Goal: Task Accomplishment & Management: Use online tool/utility

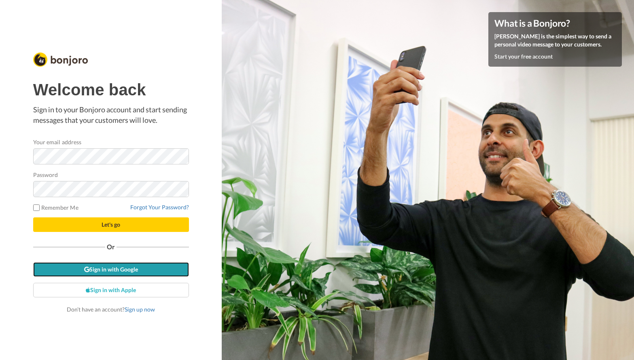
click at [134, 273] on link "Sign in with Google" at bounding box center [111, 270] width 156 height 15
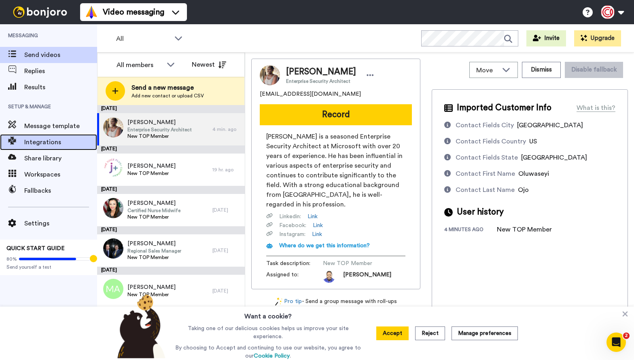
click at [49, 142] on span "Integrations" at bounding box center [60, 143] width 73 height 10
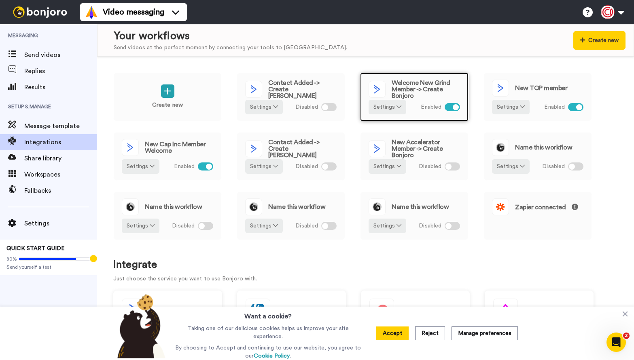
click at [400, 91] on span "Welcome New Grind Member -> Create Bonjoro" at bounding box center [426, 89] width 68 height 19
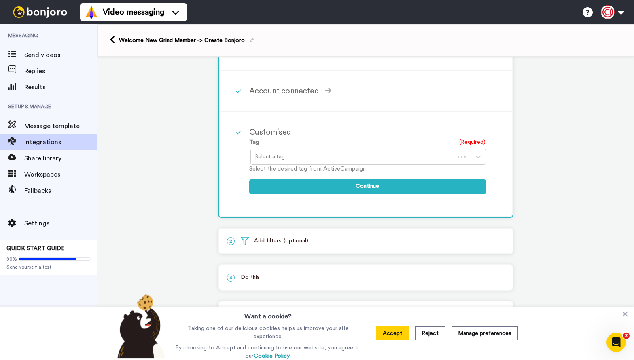
scroll to position [131, 0]
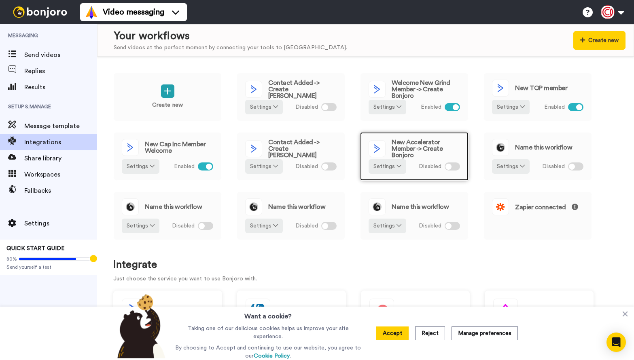
click at [400, 146] on span "New Accelerator Member -> Create Bonjoro" at bounding box center [426, 148] width 68 height 19
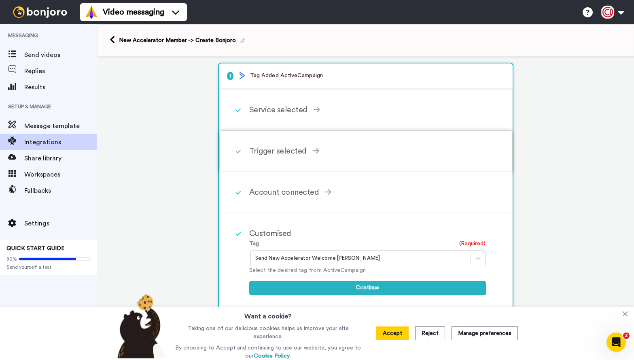
scroll to position [5, 0]
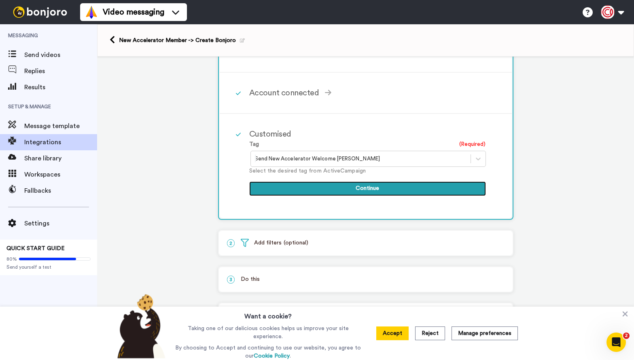
click at [362, 196] on button "Continue" at bounding box center [367, 189] width 237 height 15
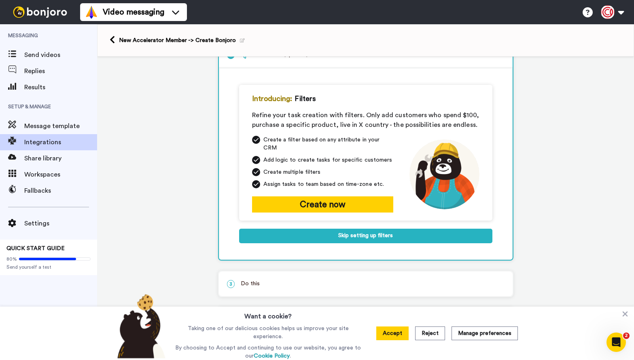
scroll to position [51, 0]
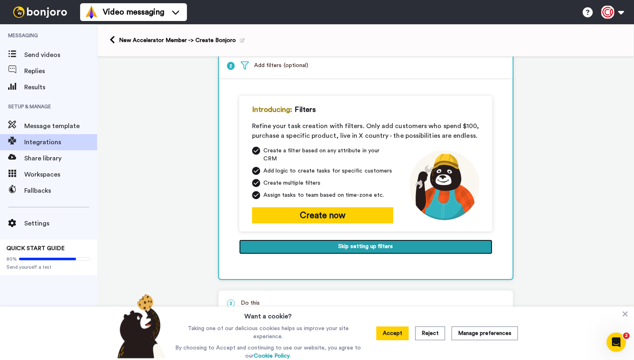
click at [353, 244] on button "Skip setting up filters" at bounding box center [365, 247] width 253 height 15
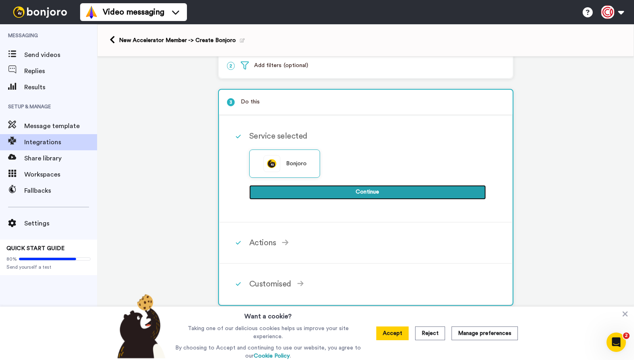
click at [359, 198] on button "Continue" at bounding box center [367, 192] width 237 height 15
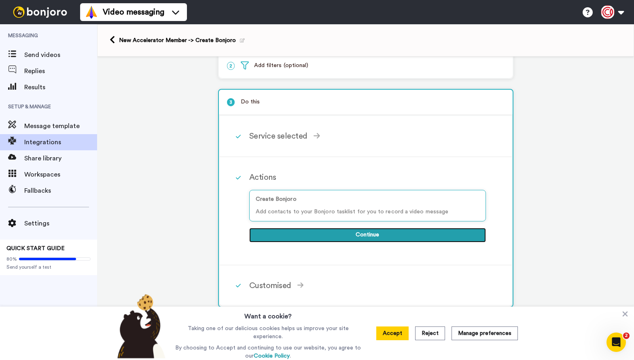
click at [355, 235] on button "Continue" at bounding box center [367, 235] width 237 height 15
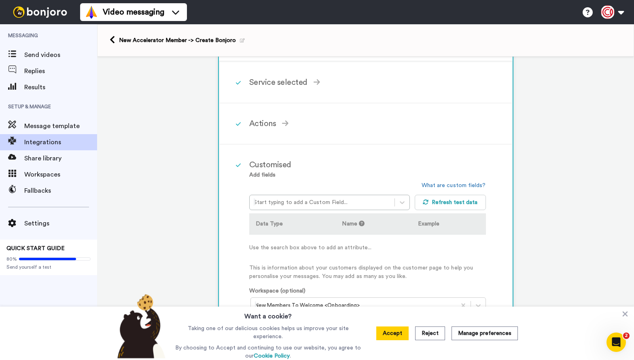
scroll to position [122, 0]
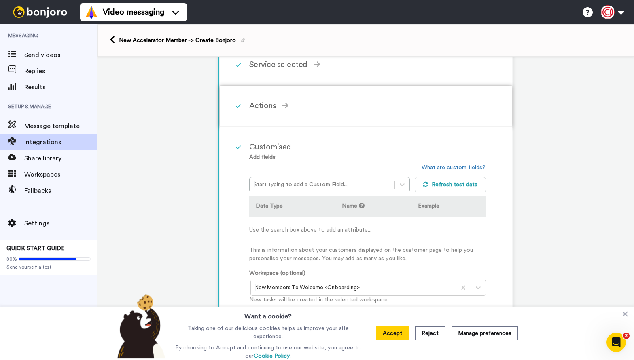
click at [324, 99] on div "Actions Create Bonjoro Add contacts to your Bonjoro tasklist for you to record …" at bounding box center [376, 106] width 254 height 24
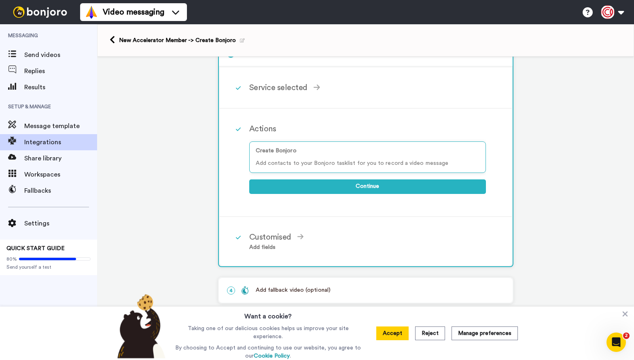
scroll to position [93, 0]
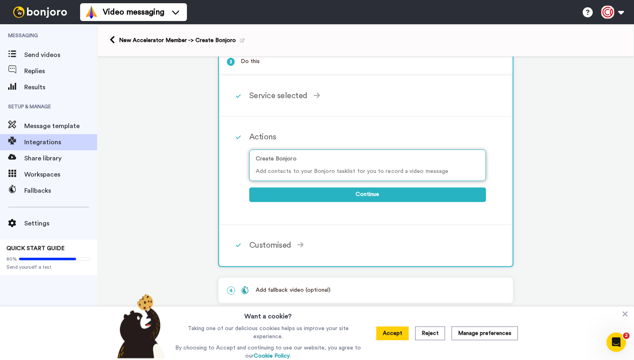
click at [351, 156] on p "Create Bonjoro" at bounding box center [368, 159] width 224 height 8
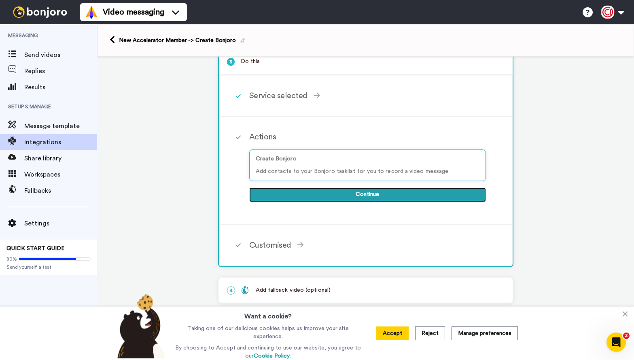
click at [385, 196] on button "Continue" at bounding box center [367, 195] width 237 height 15
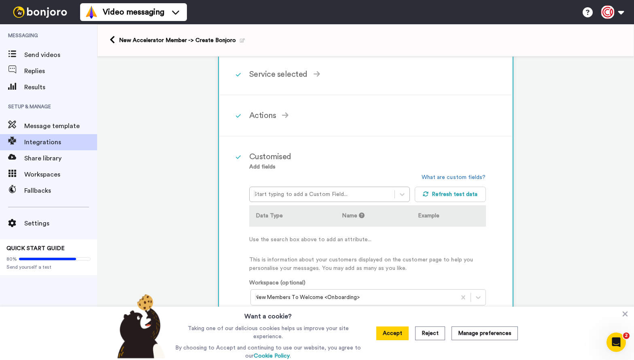
scroll to position [113, 0]
click at [399, 333] on button "Accept" at bounding box center [392, 334] width 32 height 14
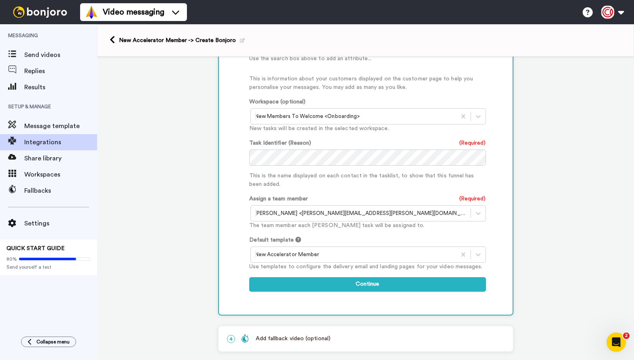
scroll to position [306, 0]
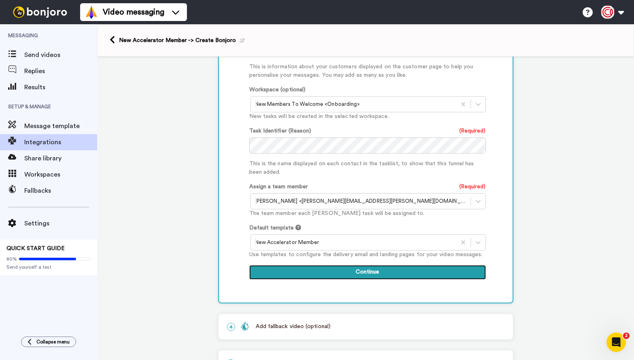
click at [394, 277] on button "Continue" at bounding box center [367, 272] width 237 height 15
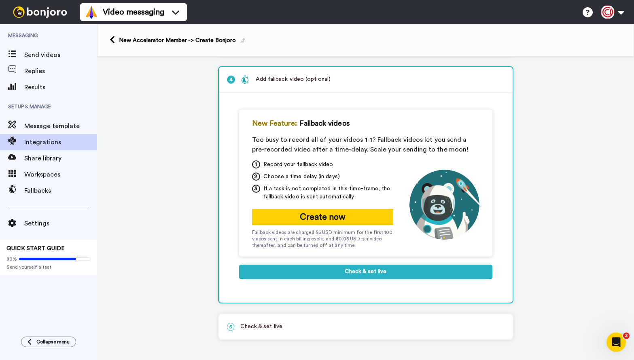
scroll to position [113, 0]
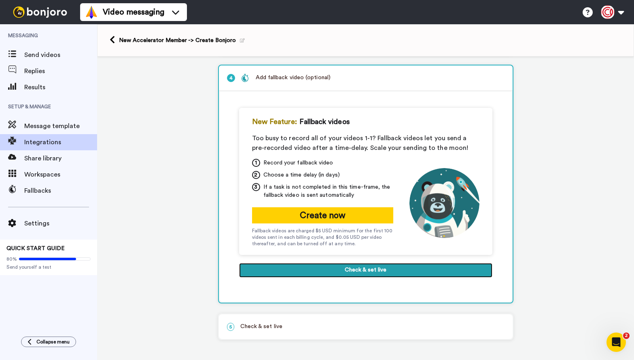
click at [394, 277] on button "Check & set live" at bounding box center [365, 270] width 253 height 15
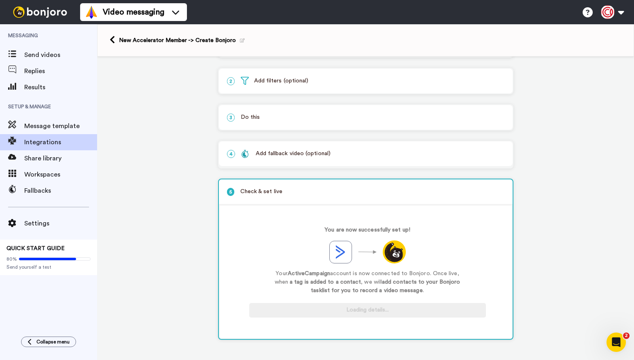
scroll to position [35, 0]
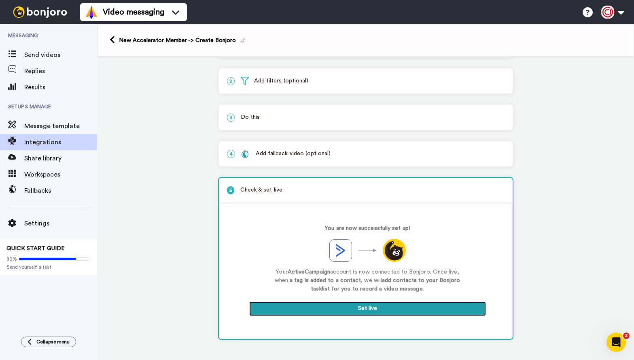
click at [381, 315] on button "Set live" at bounding box center [367, 309] width 237 height 15
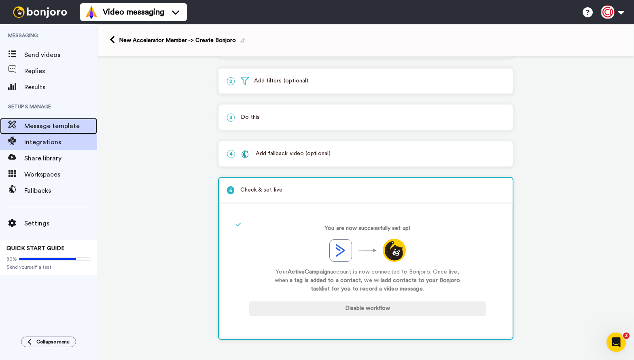
click at [51, 127] on span "Message template" at bounding box center [60, 126] width 73 height 10
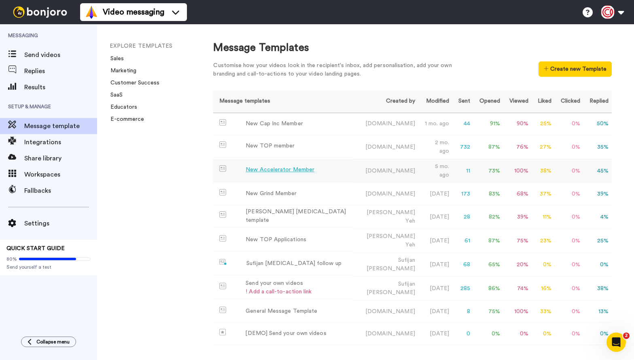
click at [265, 167] on div "New Accelerator Member" at bounding box center [280, 170] width 69 height 8
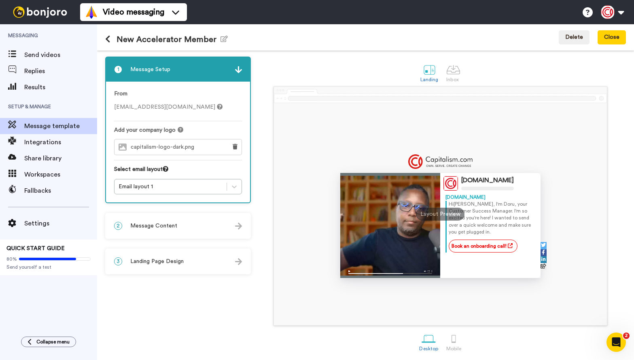
click at [207, 231] on div "2 Message Content" at bounding box center [178, 226] width 144 height 24
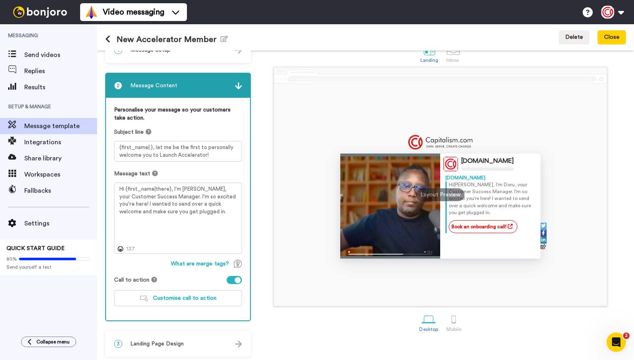
scroll to position [22, 0]
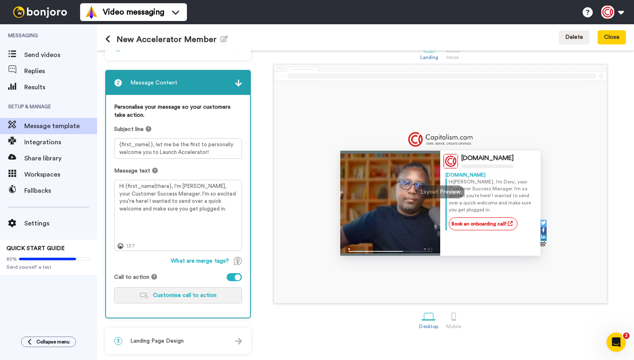
click at [195, 299] on button "Customise call to action" at bounding box center [178, 296] width 128 height 16
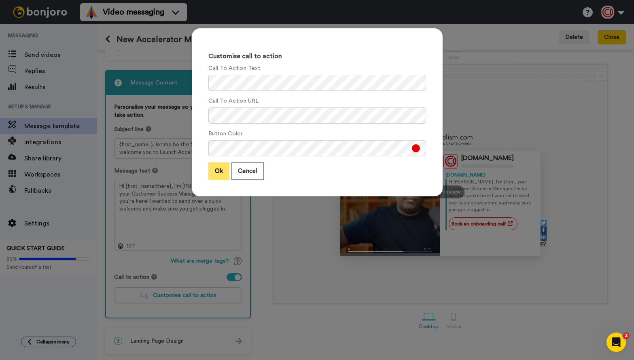
click at [212, 169] on button "Ok" at bounding box center [218, 171] width 21 height 17
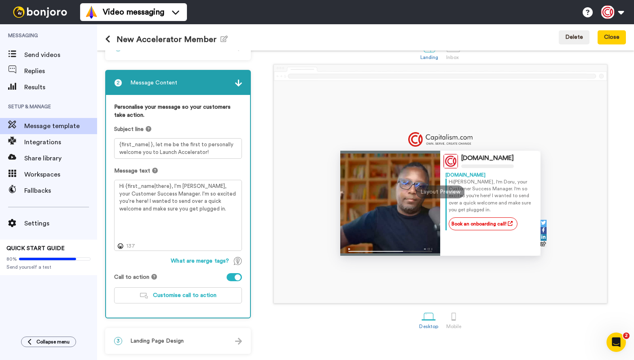
click at [627, 32] on div "New Accelerator Member Edit name Delete Close" at bounding box center [365, 37] width 537 height 26
click at [620, 36] on button "Close" at bounding box center [611, 37] width 28 height 15
